Goal: Task Accomplishment & Management: Manage account settings

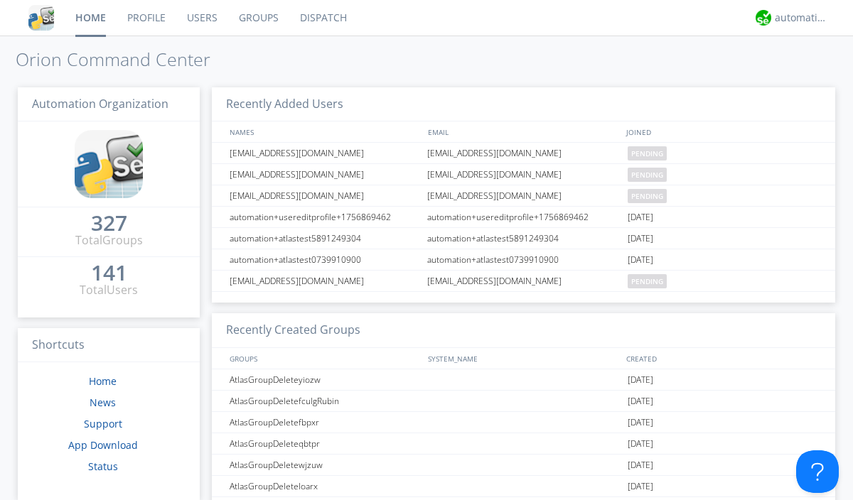
click at [201, 18] on link "Users" at bounding box center [202, 18] width 52 height 36
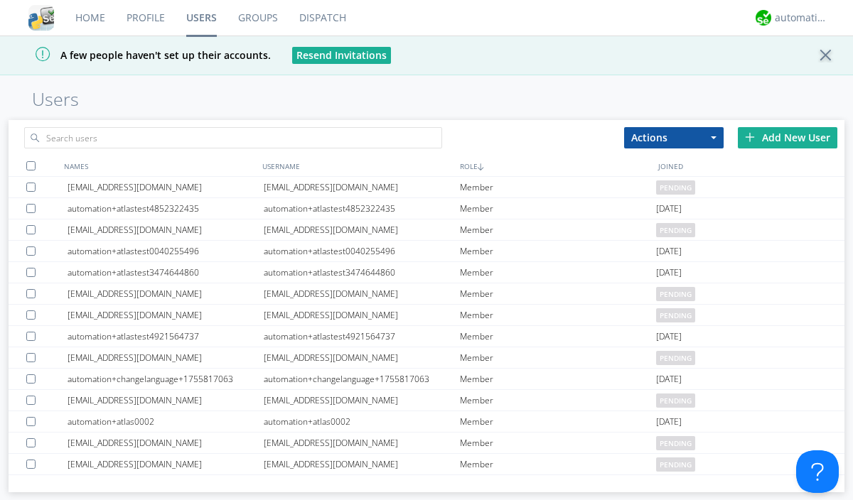
click at [788, 137] on div "Add New User" at bounding box center [788, 137] width 100 height 21
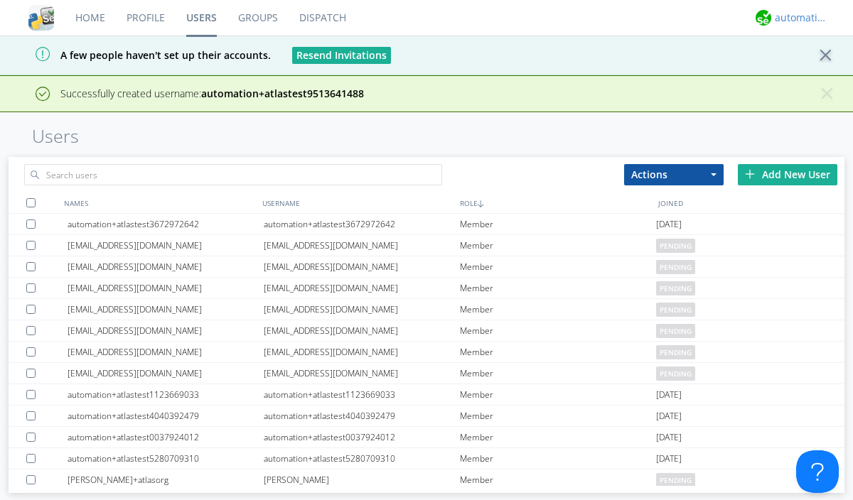
click at [798, 18] on div "automation+atlas" at bounding box center [801, 18] width 53 height 14
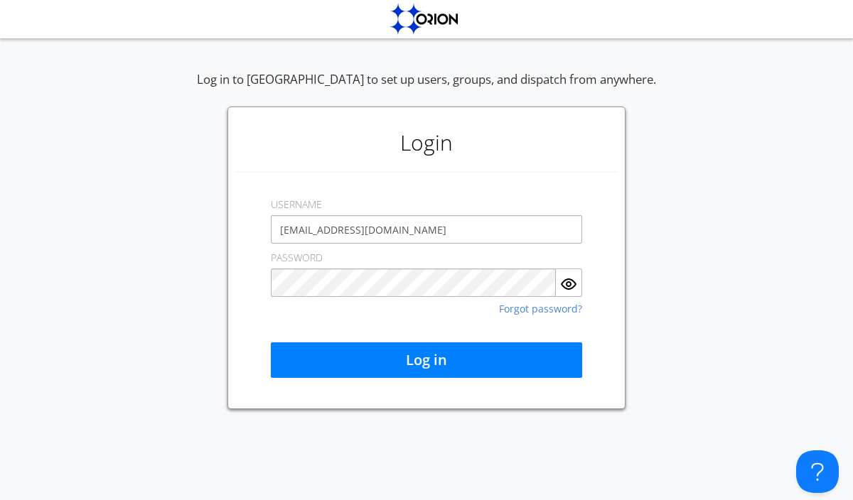
type input "[EMAIL_ADDRESS][DOMAIN_NAME]"
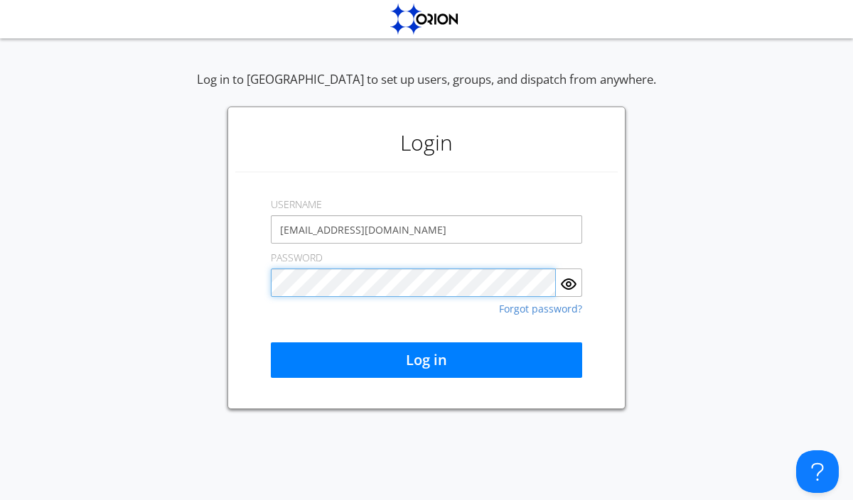
click at [427, 360] on button "Log in" at bounding box center [426, 361] width 311 height 36
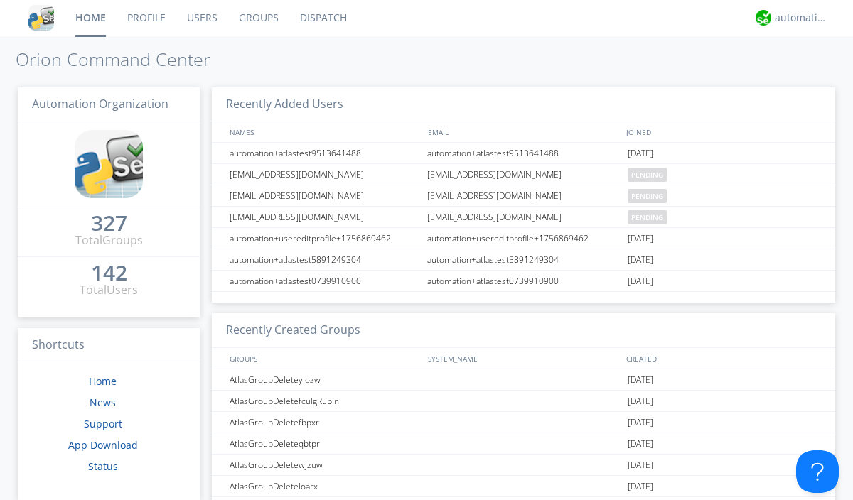
click at [201, 18] on link "Users" at bounding box center [202, 18] width 52 height 36
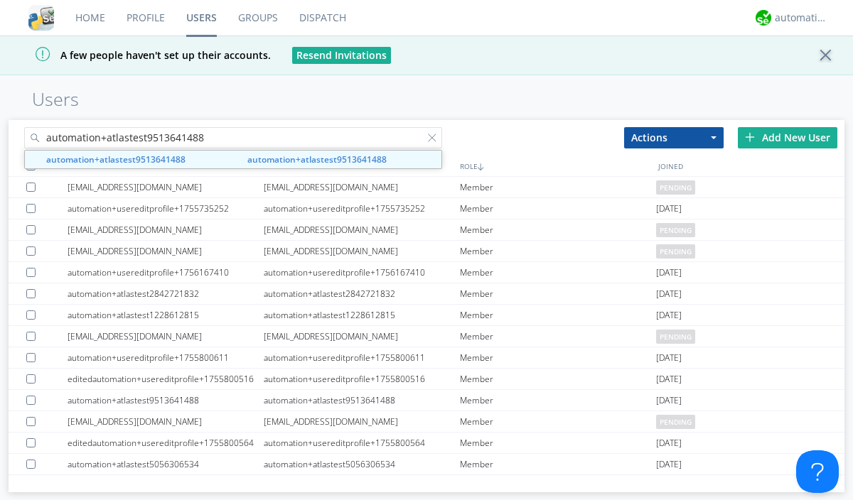
type input "automation+atlastest9513641488"
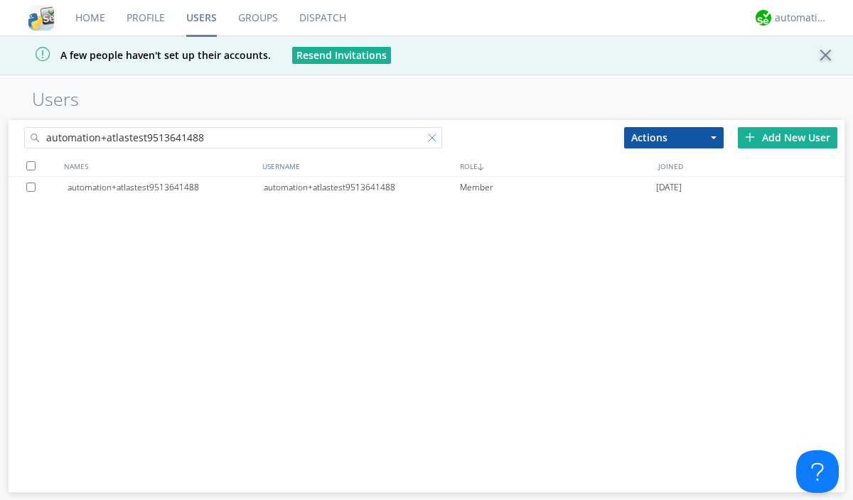
click at [435, 140] on div at bounding box center [435, 141] width 14 height 14
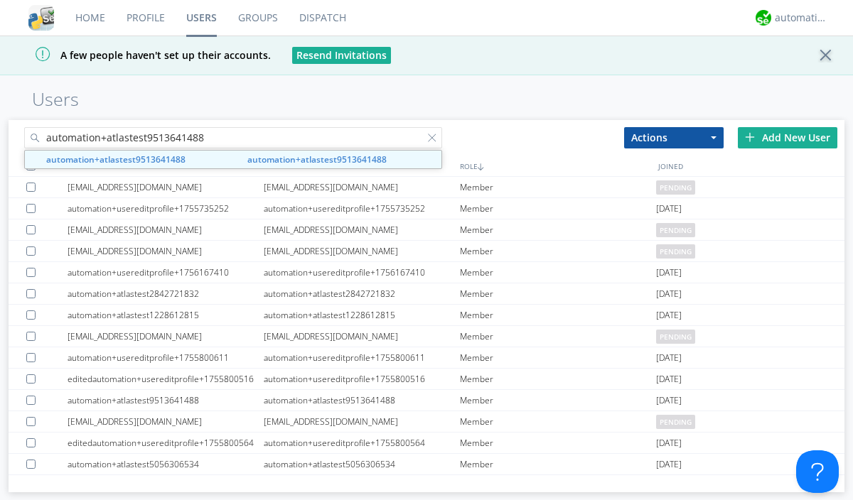
type input "automation+atlastest9513641488"
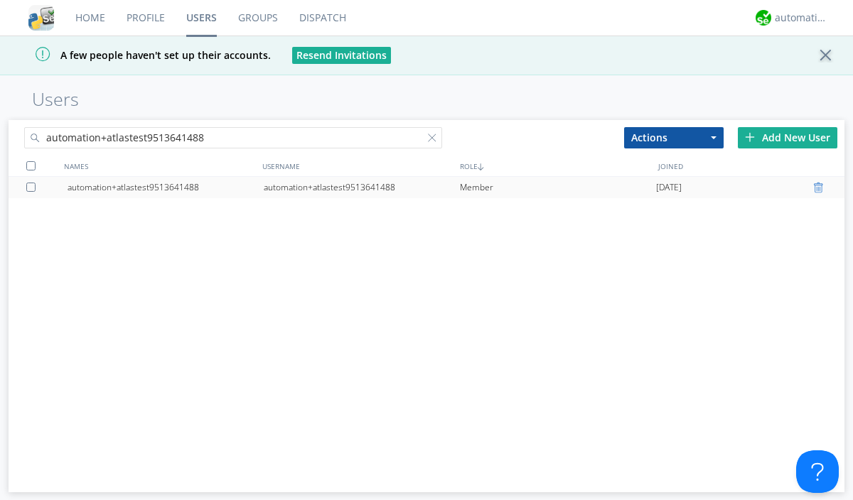
click at [820, 188] on div at bounding box center [820, 187] width 14 height 11
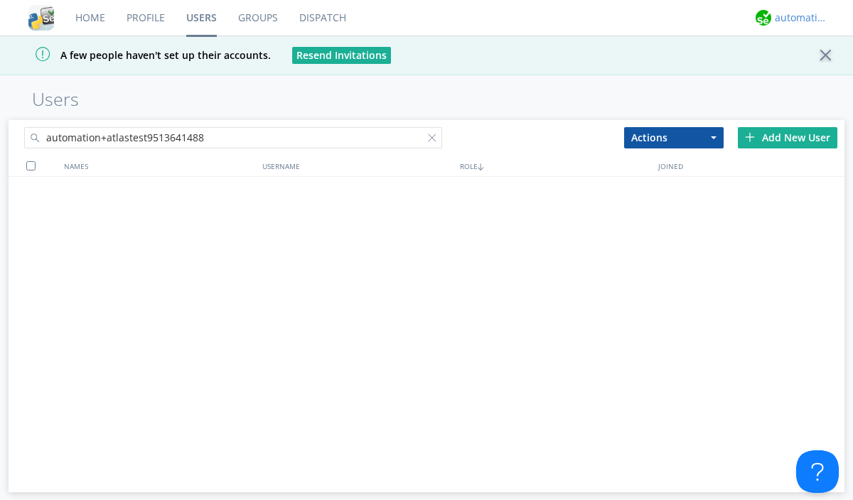
click at [798, 18] on div "automation+atlas" at bounding box center [801, 18] width 53 height 14
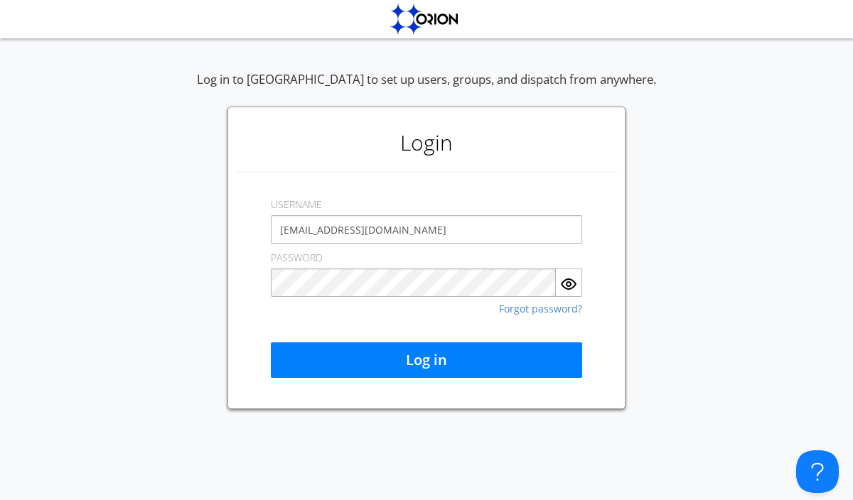
type input "[EMAIL_ADDRESS][DOMAIN_NAME]"
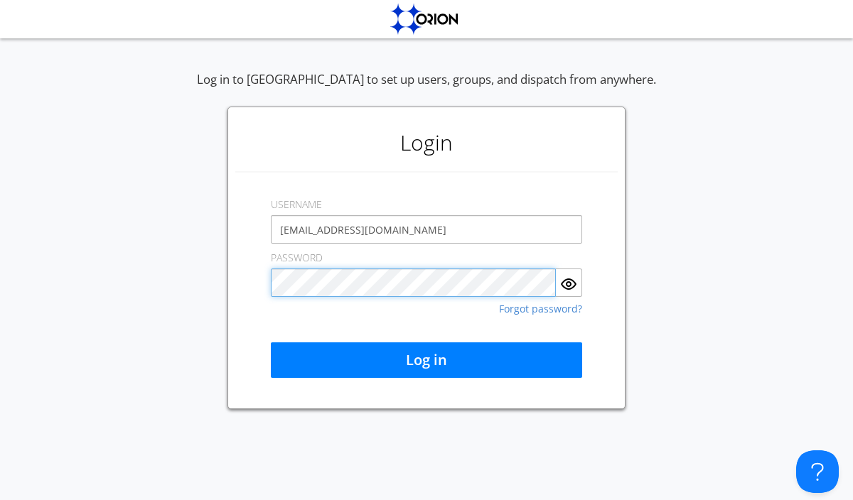
click at [427, 360] on button "Log in" at bounding box center [426, 361] width 311 height 36
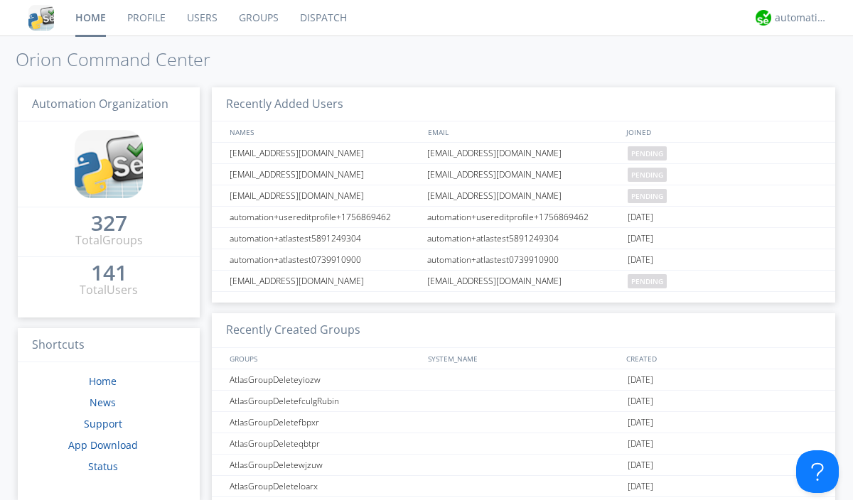
click at [201, 18] on link "Users" at bounding box center [202, 18] width 52 height 36
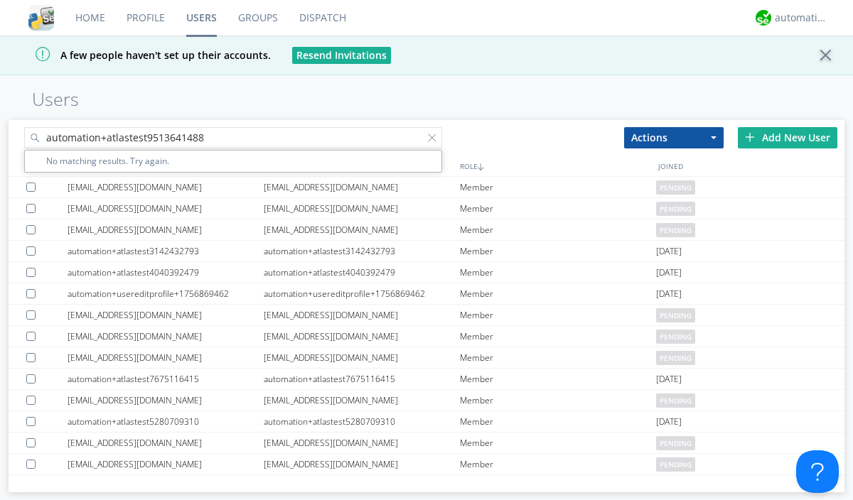
type input "automation+atlastest9513641488"
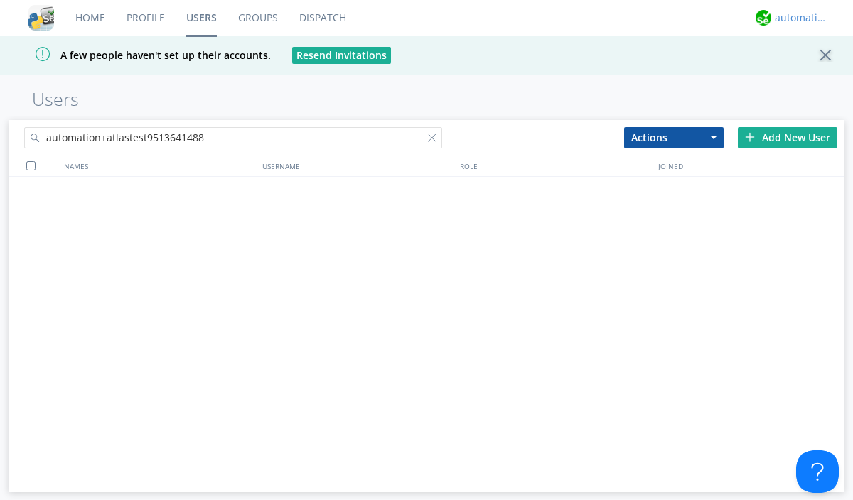
click at [798, 18] on div "automation+atlas" at bounding box center [801, 18] width 53 height 14
click at [808, 75] on div "Log Out" at bounding box center [808, 76] width 73 height 26
